Goal: Information Seeking & Learning: Learn about a topic

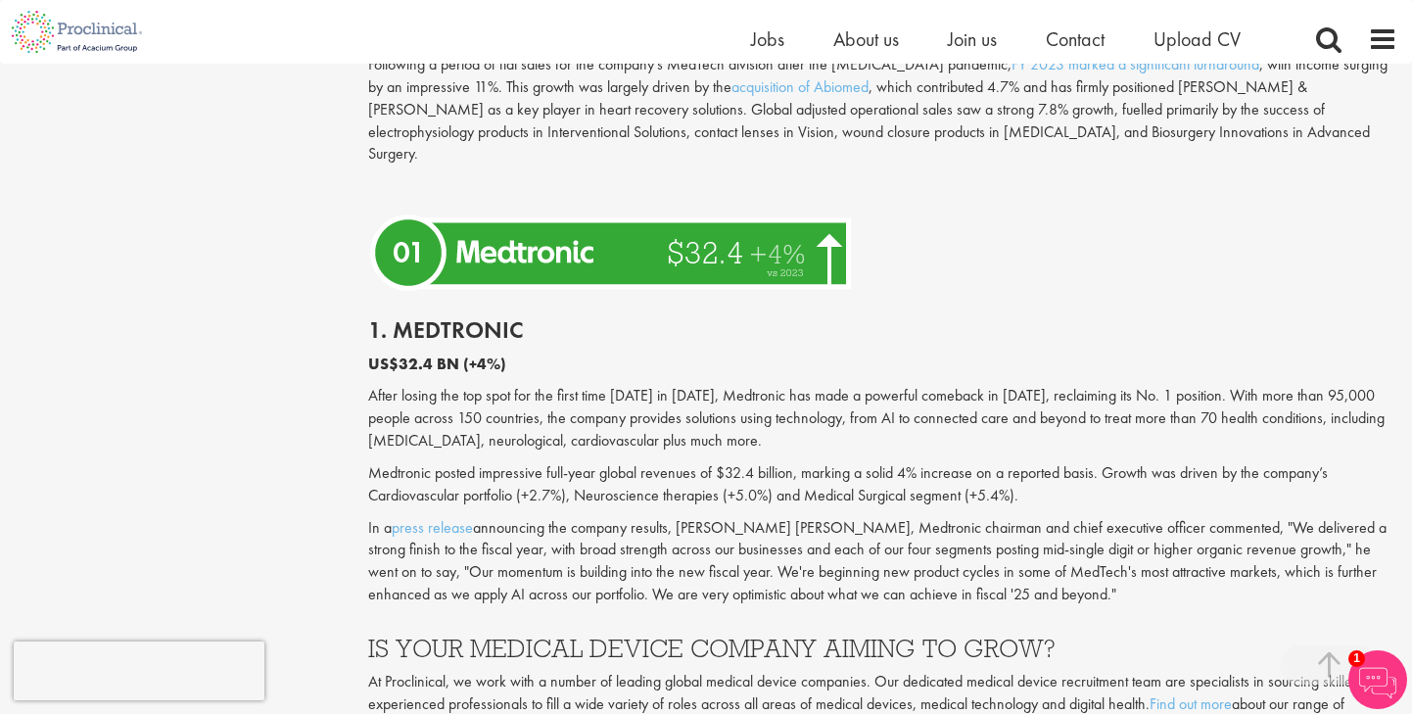
scroll to position [5335, 0]
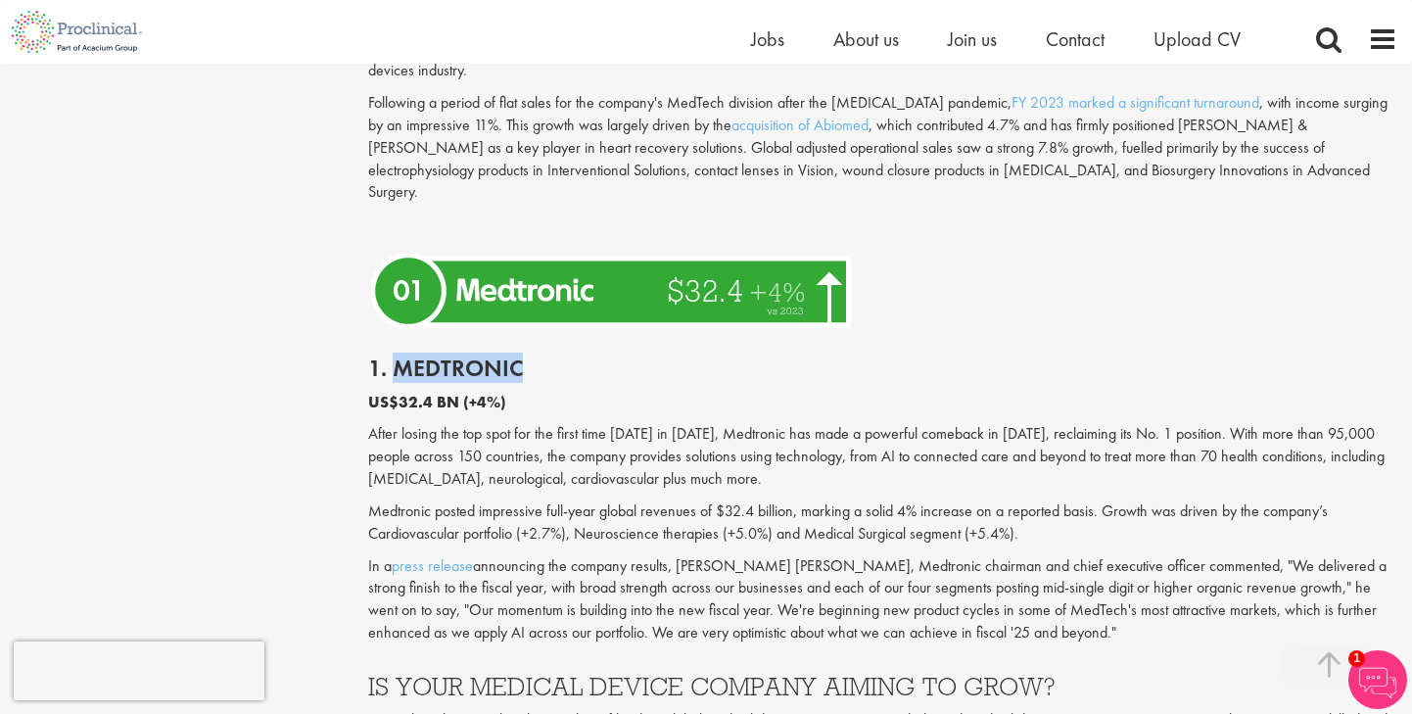
drag, startPoint x: 395, startPoint y: 279, endPoint x: 514, endPoint y: 278, distance: 119.5
click at [514, 355] on h2 "1. Medtronic" at bounding box center [883, 367] width 1030 height 25
copy h2 "Medtronic"
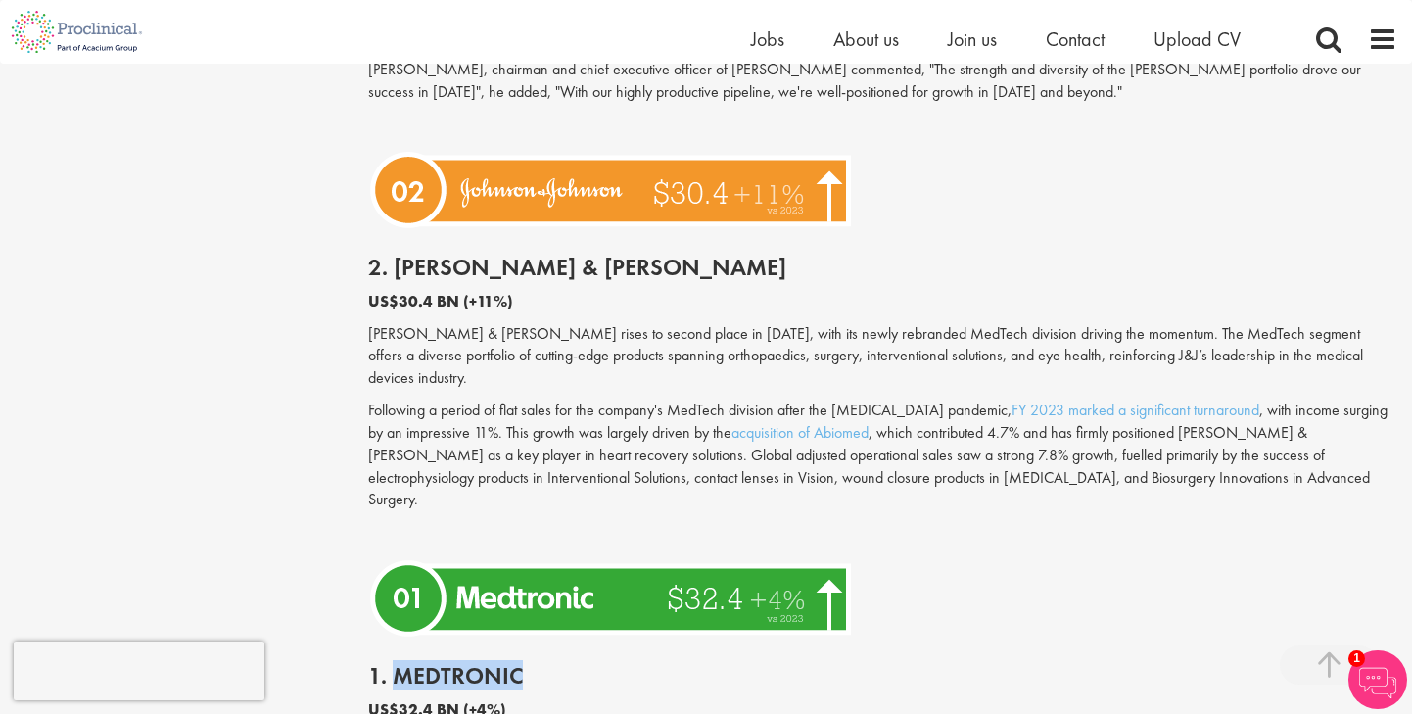
scroll to position [5013, 0]
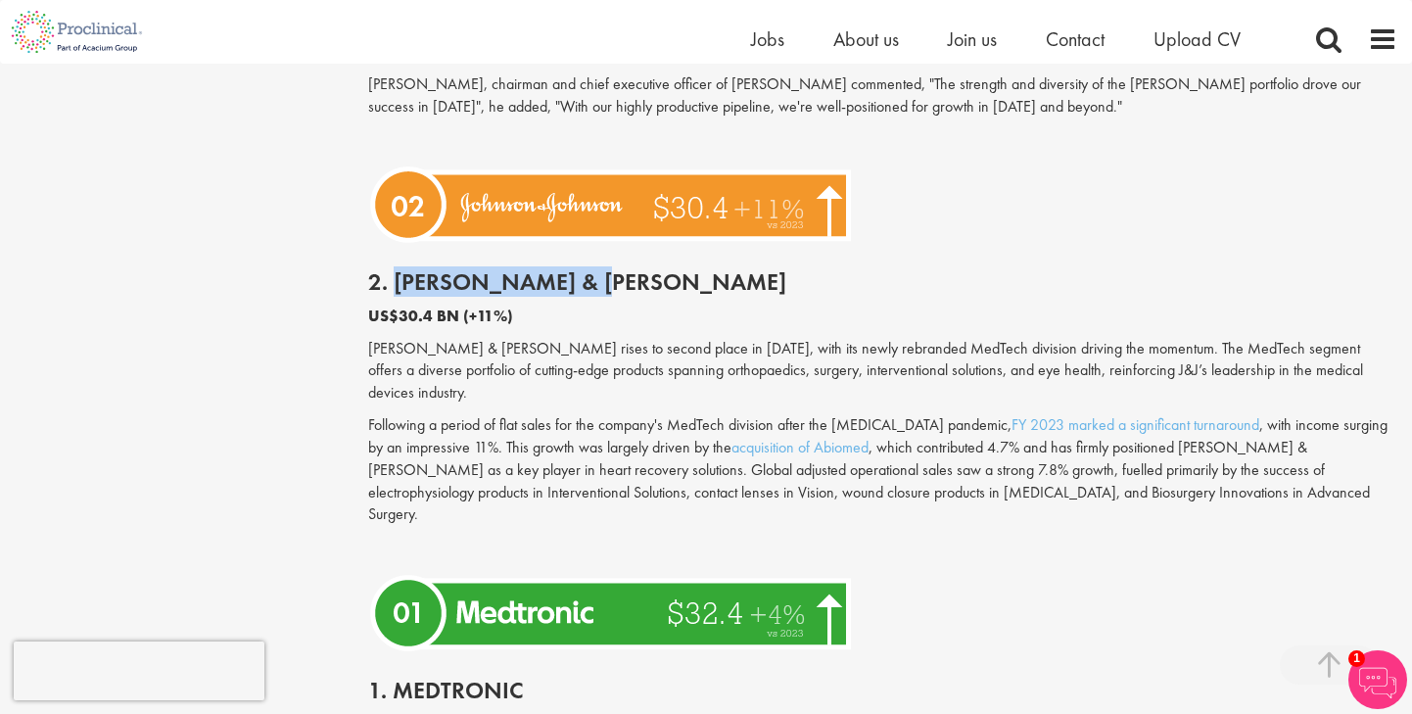
drag, startPoint x: 394, startPoint y: 238, endPoint x: 637, endPoint y: 244, distance: 243.9
click at [637, 269] on h2 "2. [PERSON_NAME] & [PERSON_NAME]" at bounding box center [883, 281] width 1030 height 25
copy h2 "[PERSON_NAME] & [PERSON_NAME]"
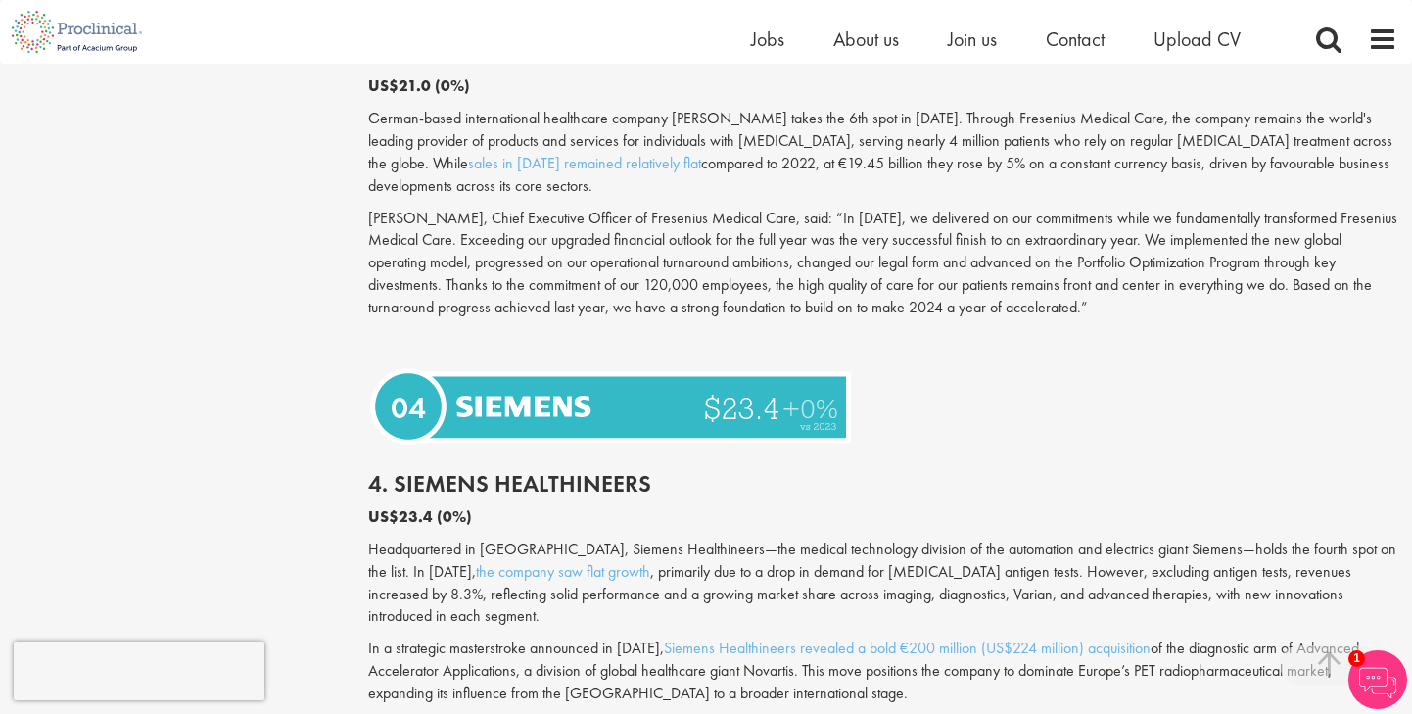
scroll to position [3978, 0]
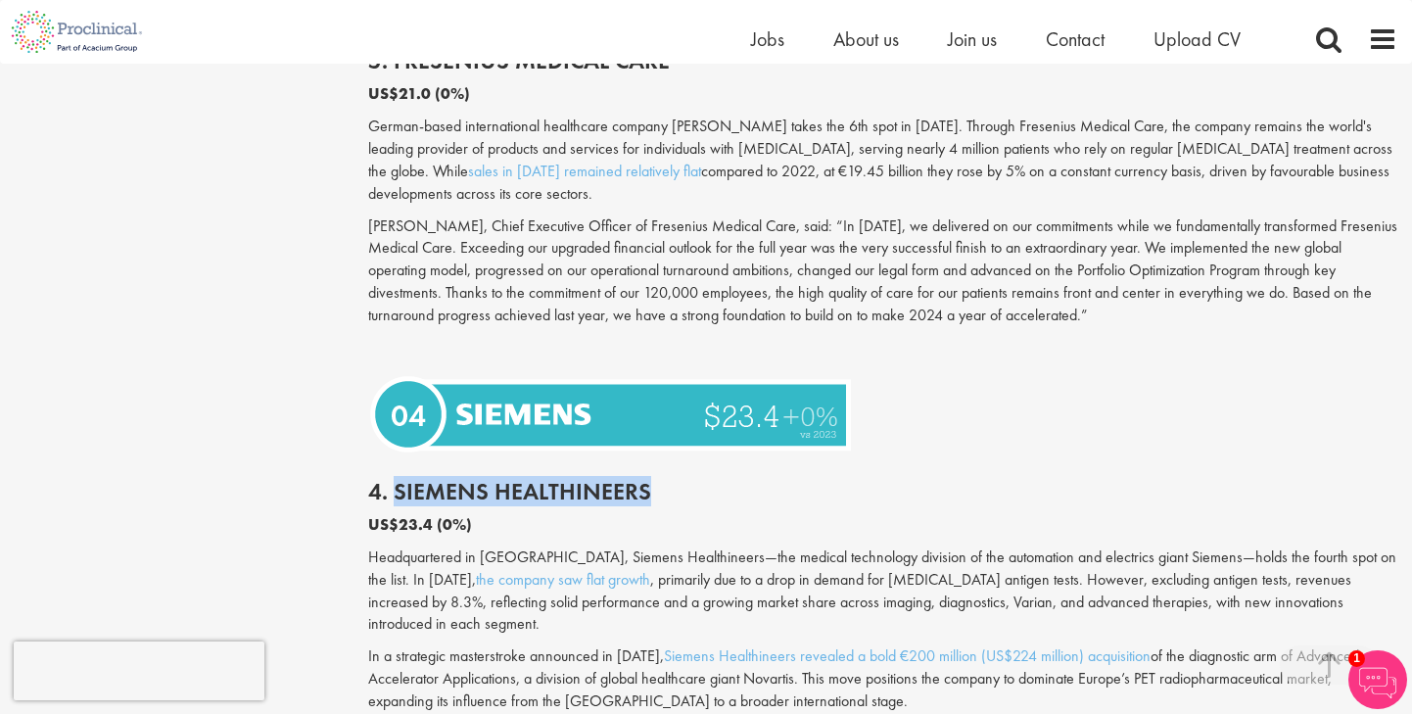
drag, startPoint x: 397, startPoint y: 496, endPoint x: 644, endPoint y: 502, distance: 247.8
click at [644, 502] on h2 "4. Siemens Healthineers" at bounding box center [883, 491] width 1030 height 25
copy h2 "Siemens Healthineers"
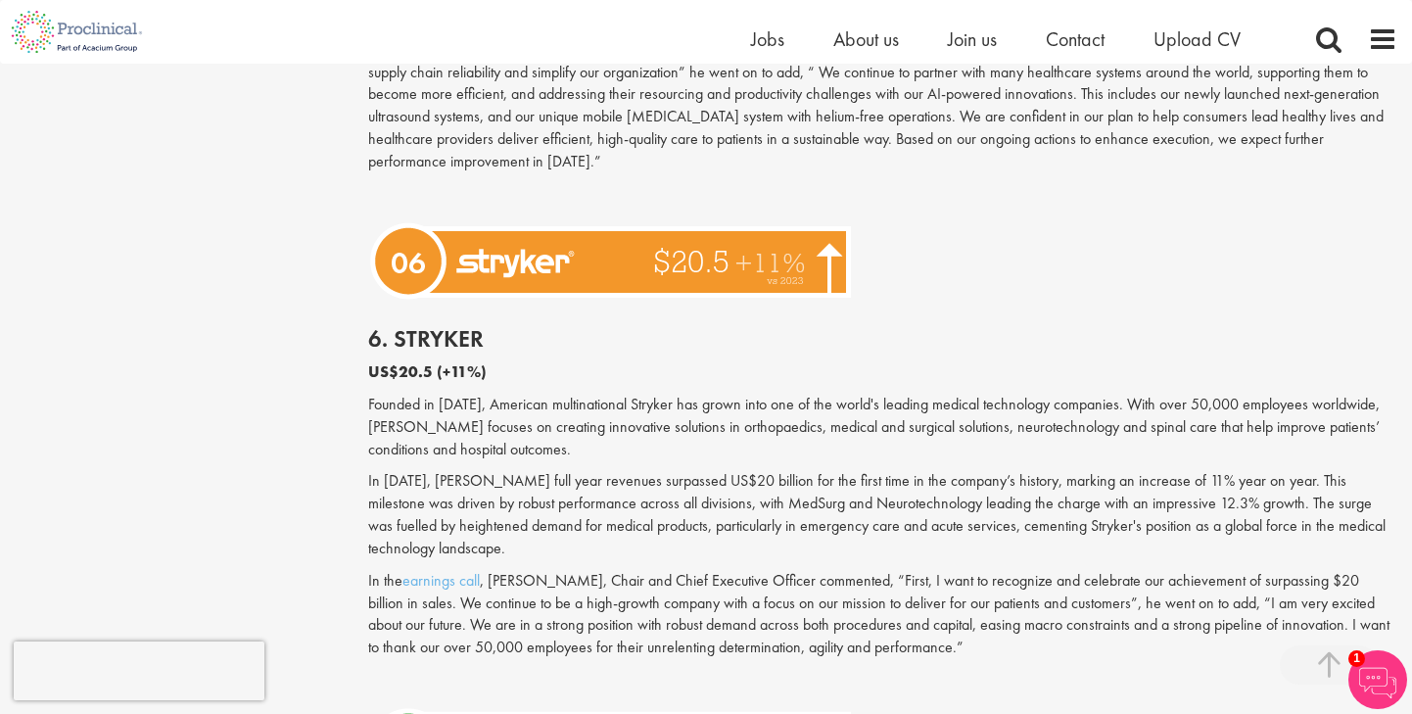
scroll to position [3211, 0]
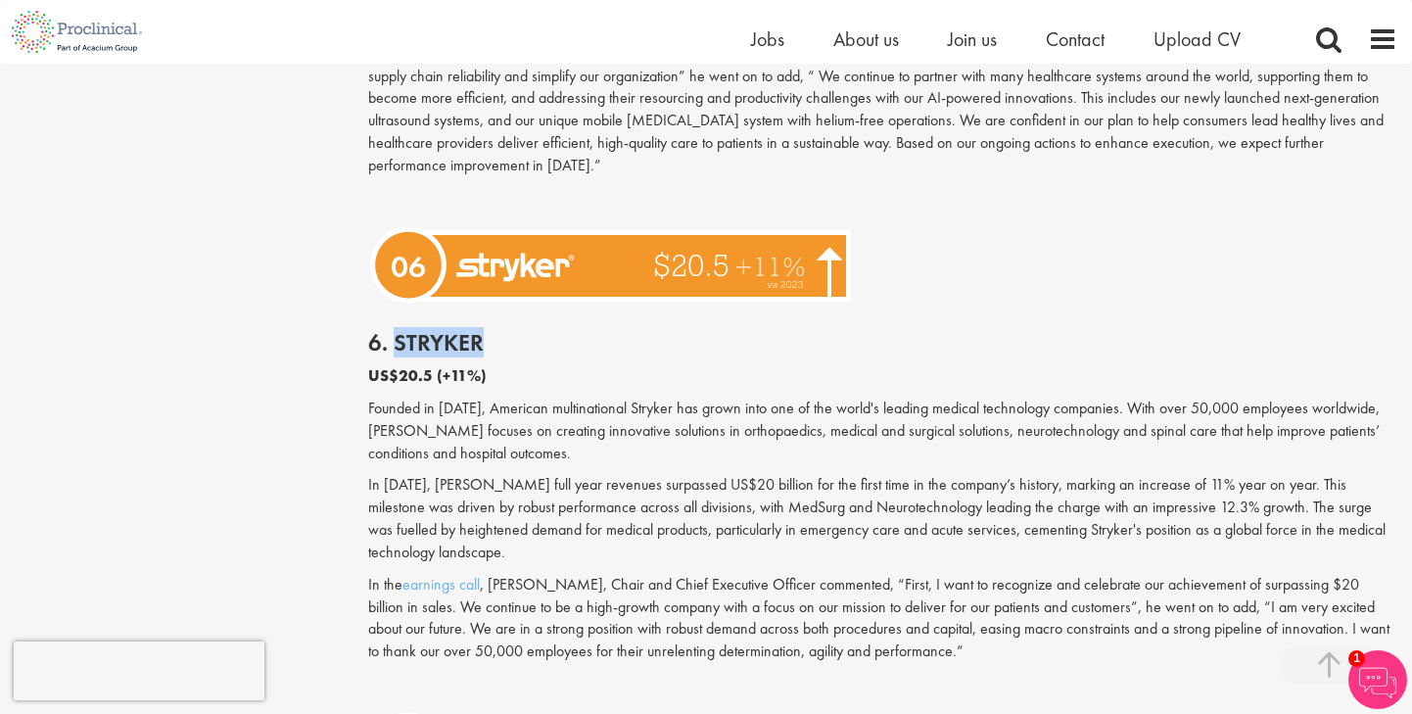
drag, startPoint x: 392, startPoint y: 345, endPoint x: 481, endPoint y: 345, distance: 89.1
click at [481, 345] on h2 "6. Stryker" at bounding box center [883, 342] width 1030 height 25
copy h2 "Stryker"
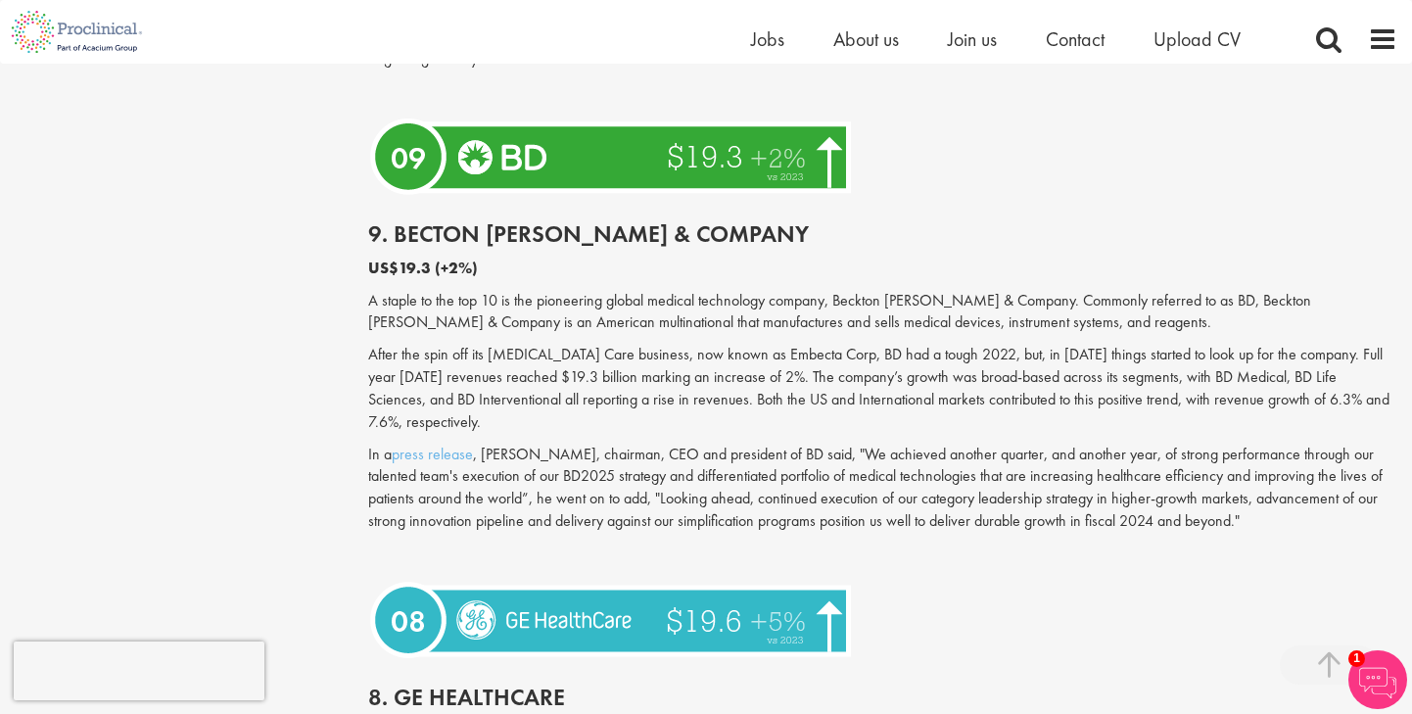
scroll to position [1912, 0]
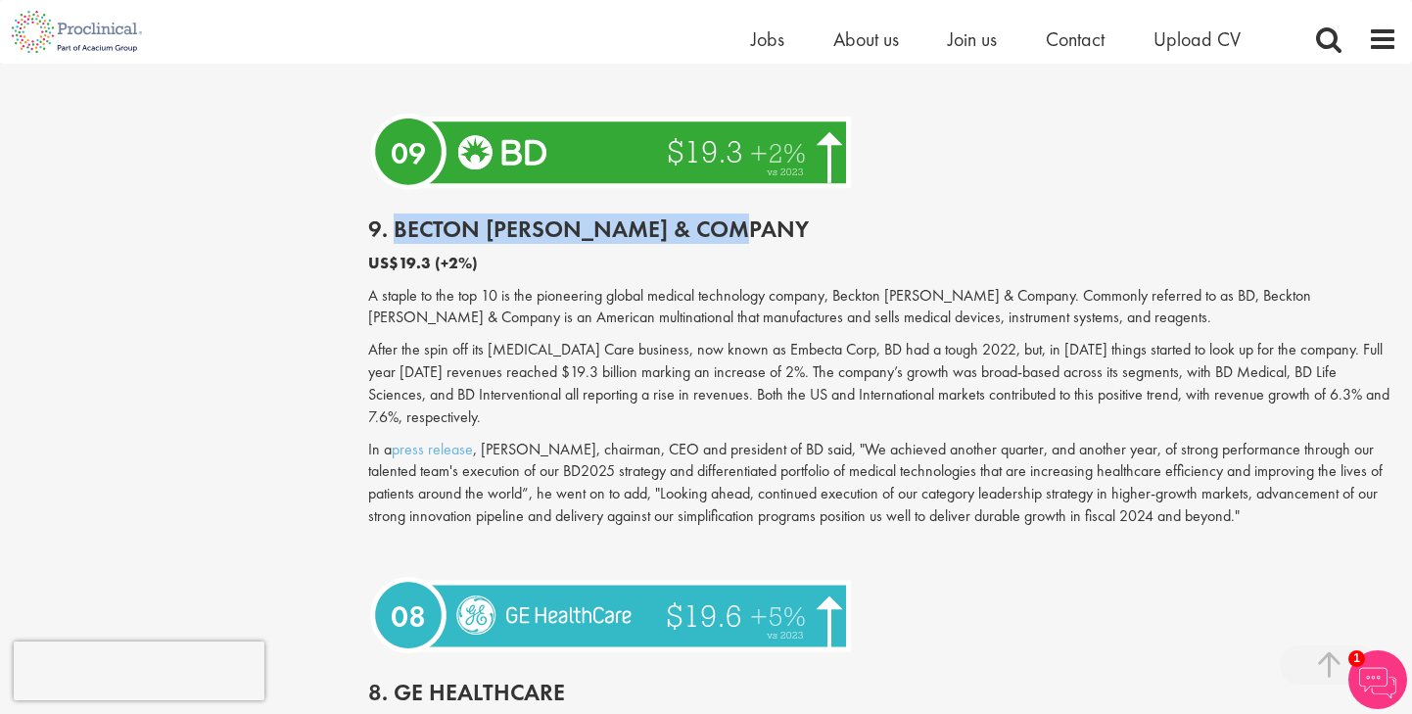
drag, startPoint x: 396, startPoint y: 232, endPoint x: 746, endPoint y: 225, distance: 350.6
click at [746, 225] on h2 "9. Becton [PERSON_NAME] & Company" at bounding box center [883, 228] width 1030 height 25
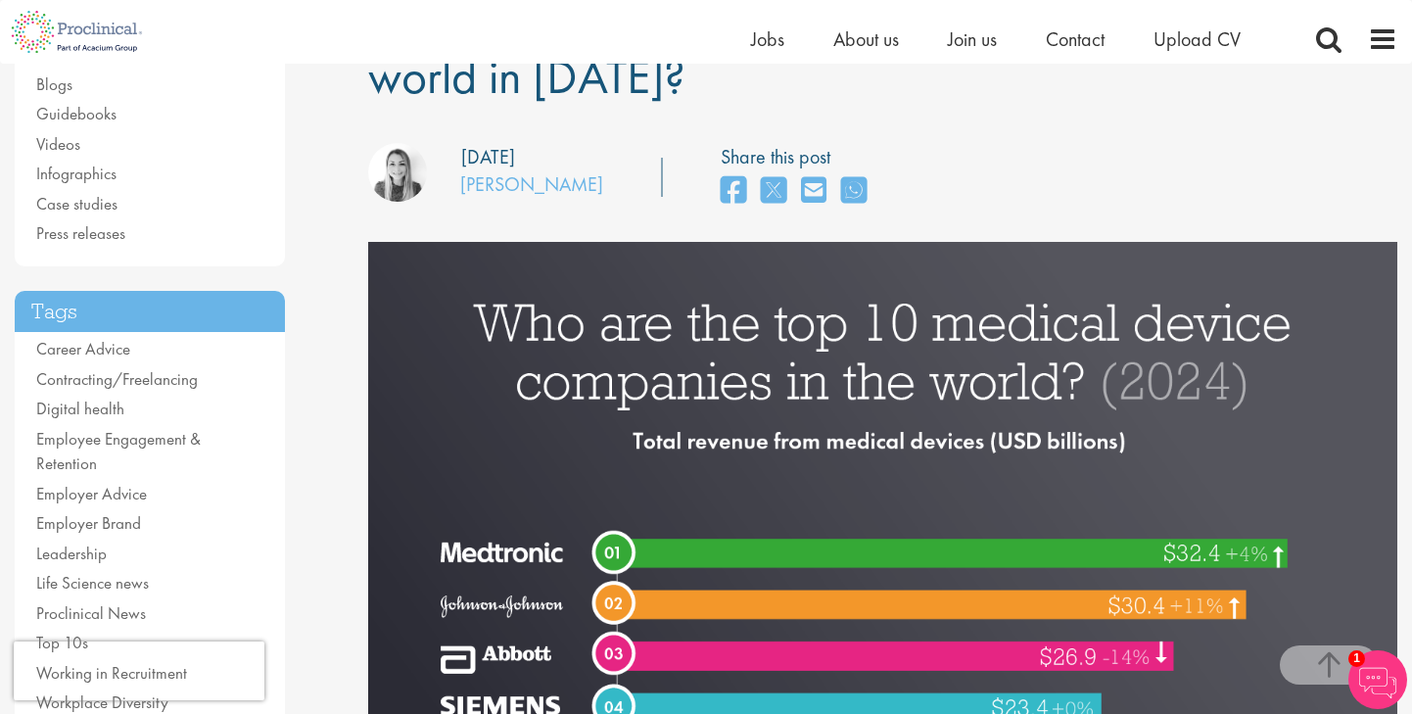
scroll to position [0, 0]
